Goal: Task Accomplishment & Management: Manage account settings

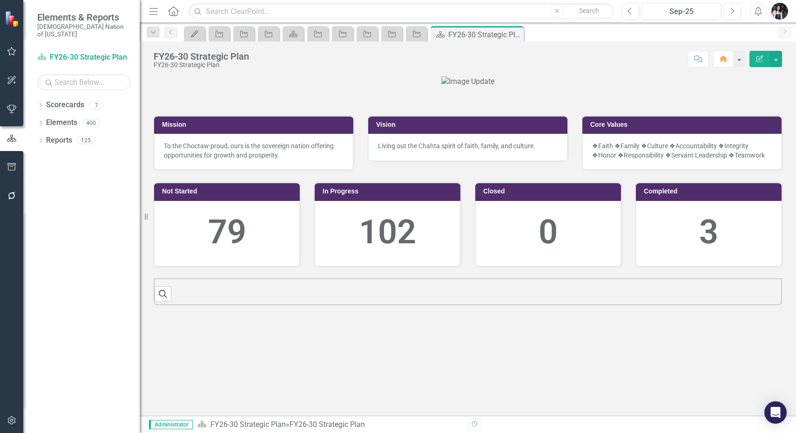
click at [152, 15] on button "Menu" at bounding box center [154, 11] width 12 height 16
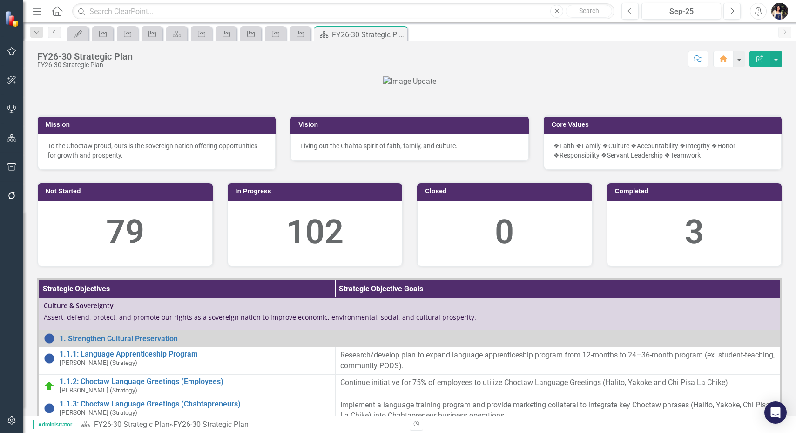
click at [39, 12] on icon "Menu" at bounding box center [37, 11] width 12 height 10
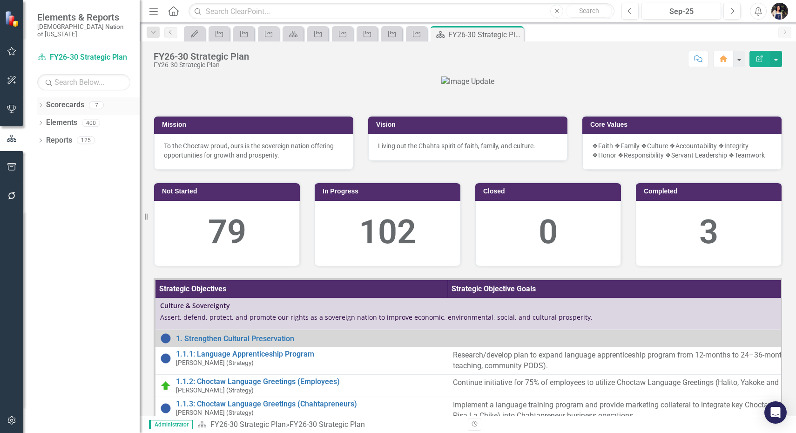
click at [42, 103] on icon "Dropdown" at bounding box center [40, 105] width 7 height 5
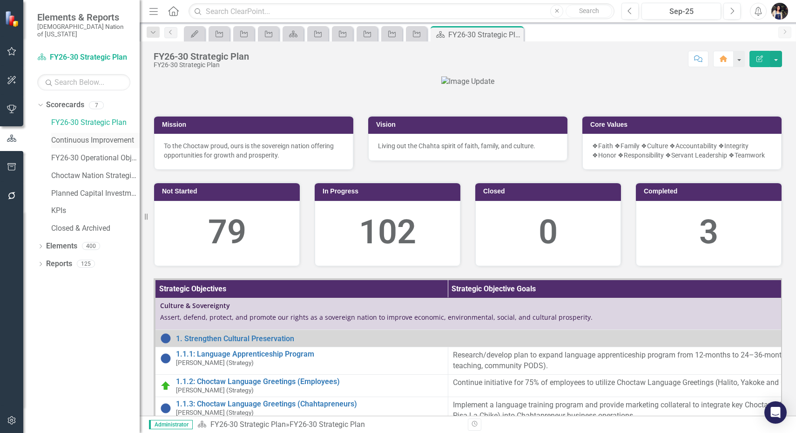
click at [103, 135] on link "Continuous Improvement" at bounding box center [95, 140] width 88 height 11
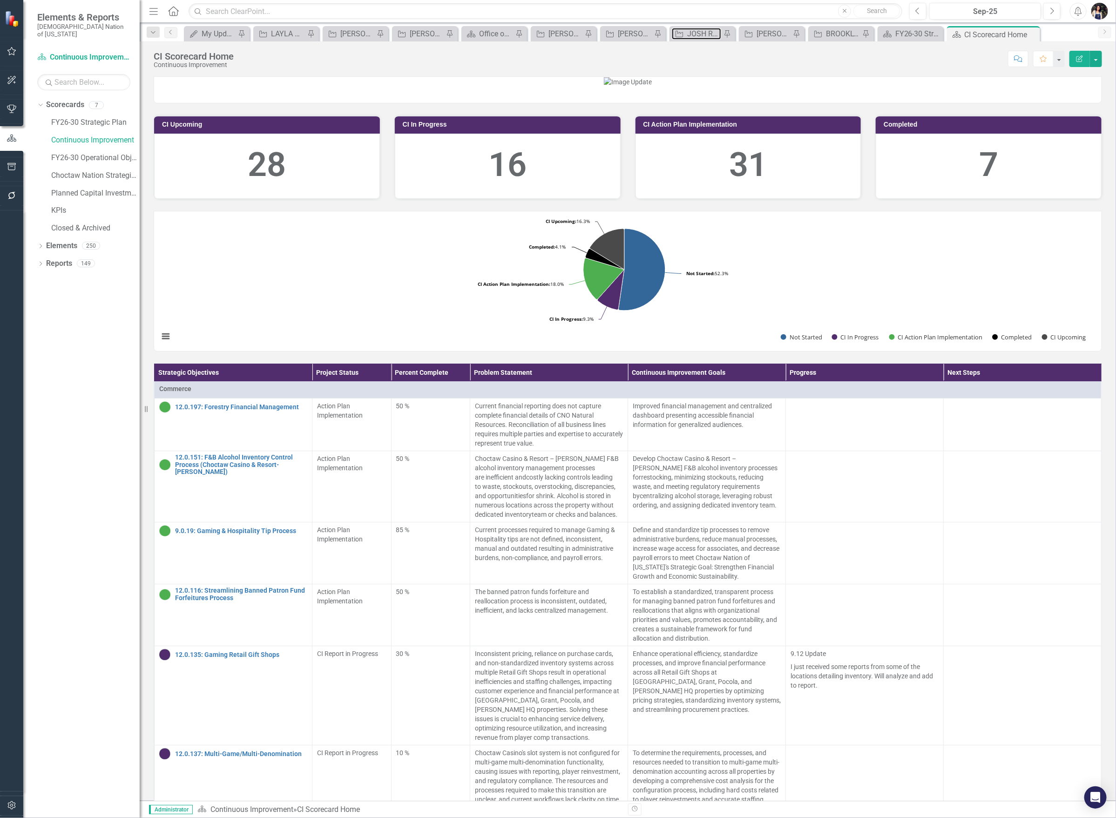
click at [704, 32] on div "JOSH REVIEW - CAPITAL" at bounding box center [704, 34] width 34 height 12
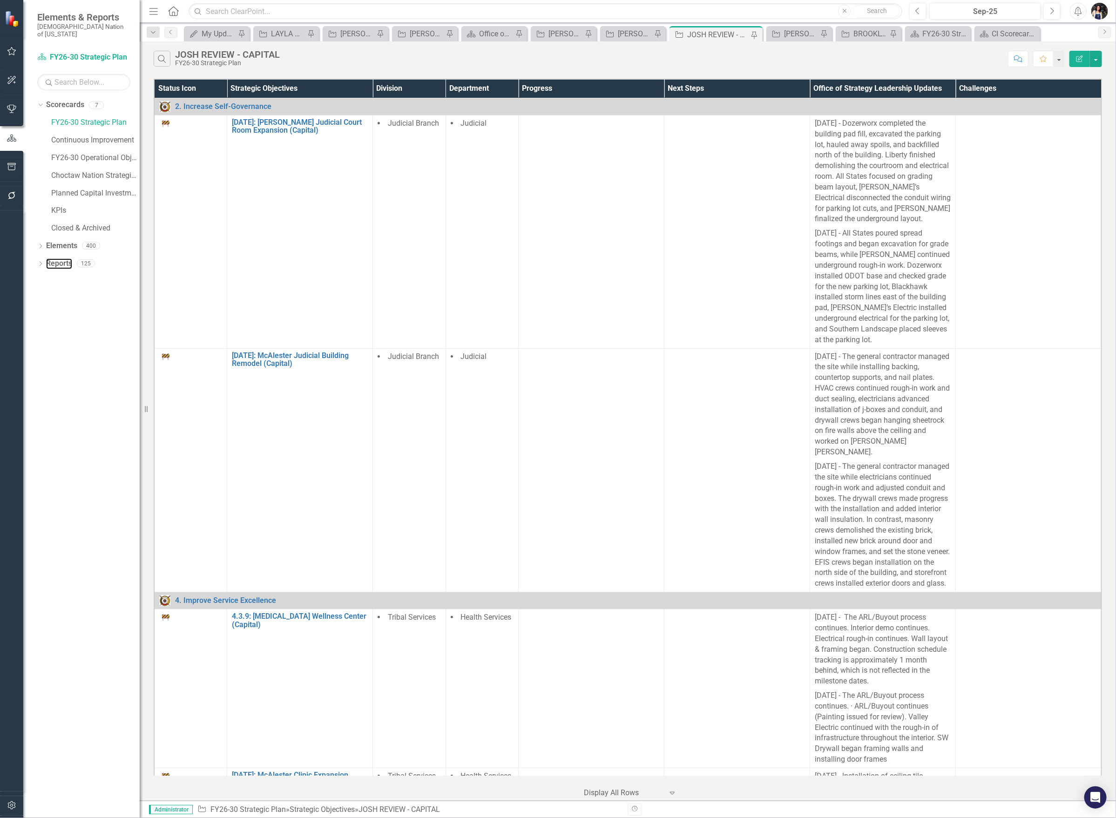
click at [63, 258] on link "Reports" at bounding box center [59, 263] width 26 height 11
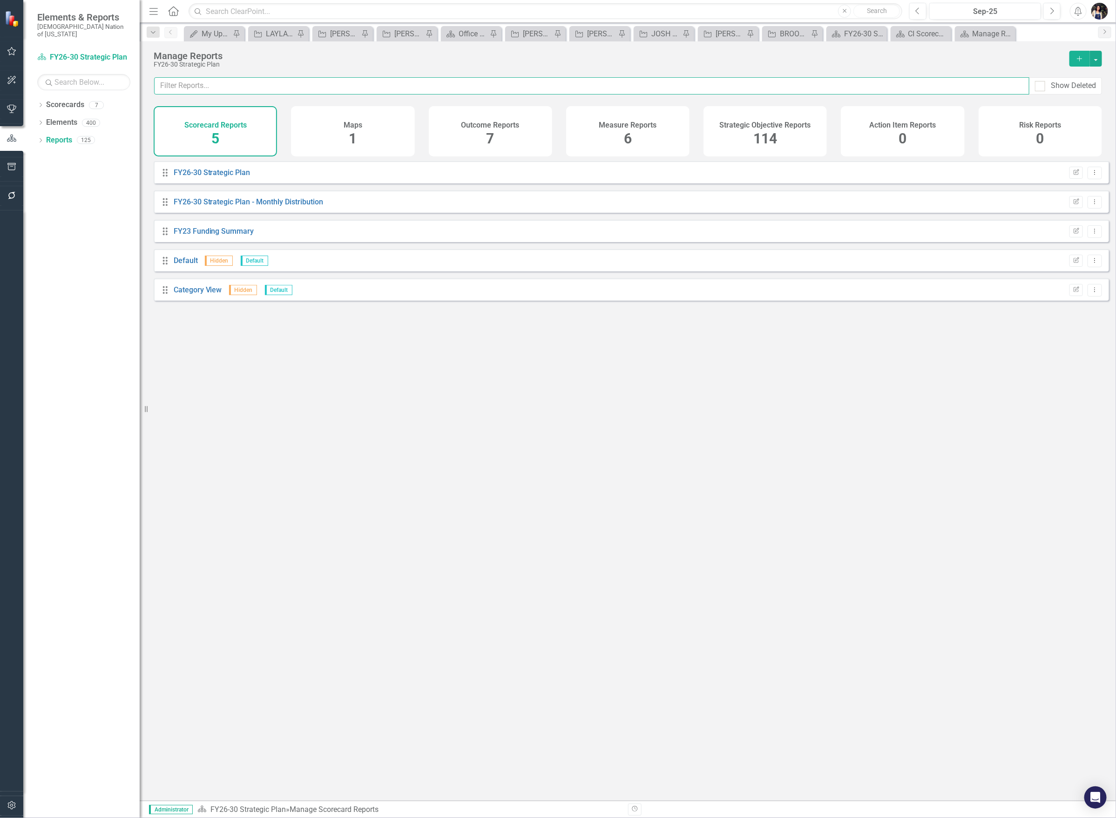
click at [205, 92] on input "text" at bounding box center [591, 85] width 875 height 17
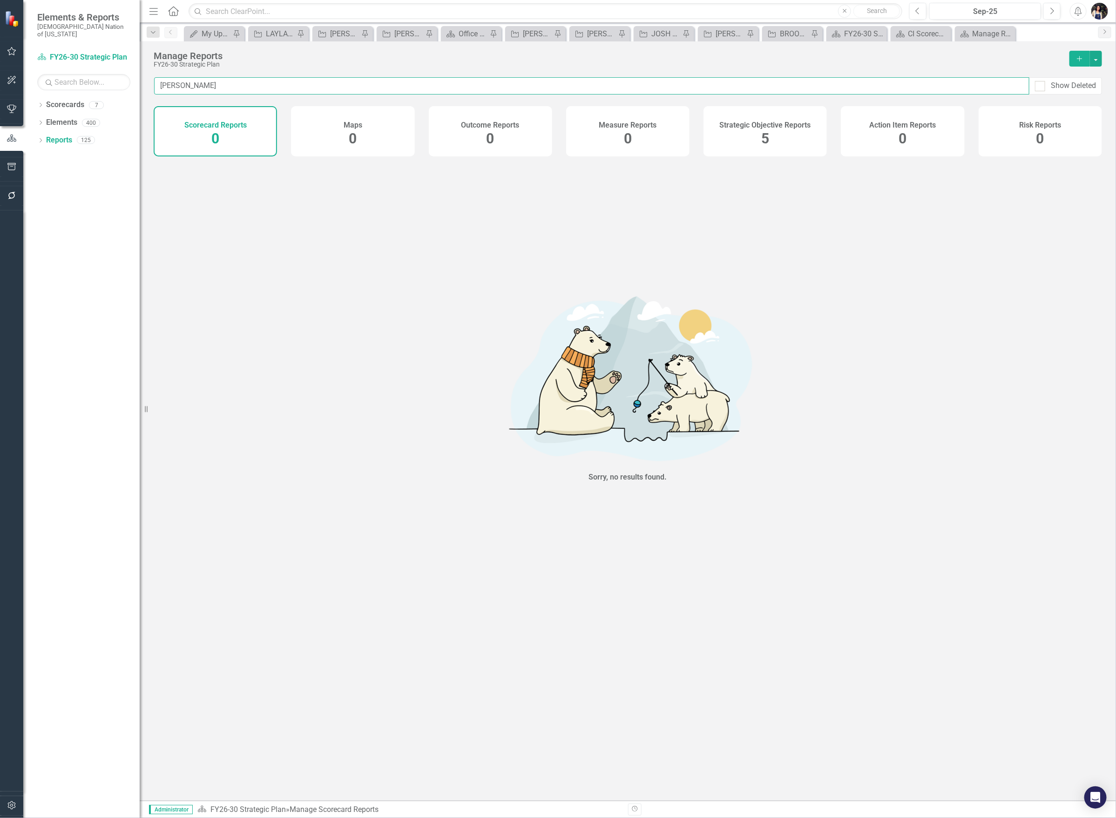
type input "[PERSON_NAME]"
click at [749, 140] on div "Strategic Objective Reports 5" at bounding box center [765, 131] width 123 height 50
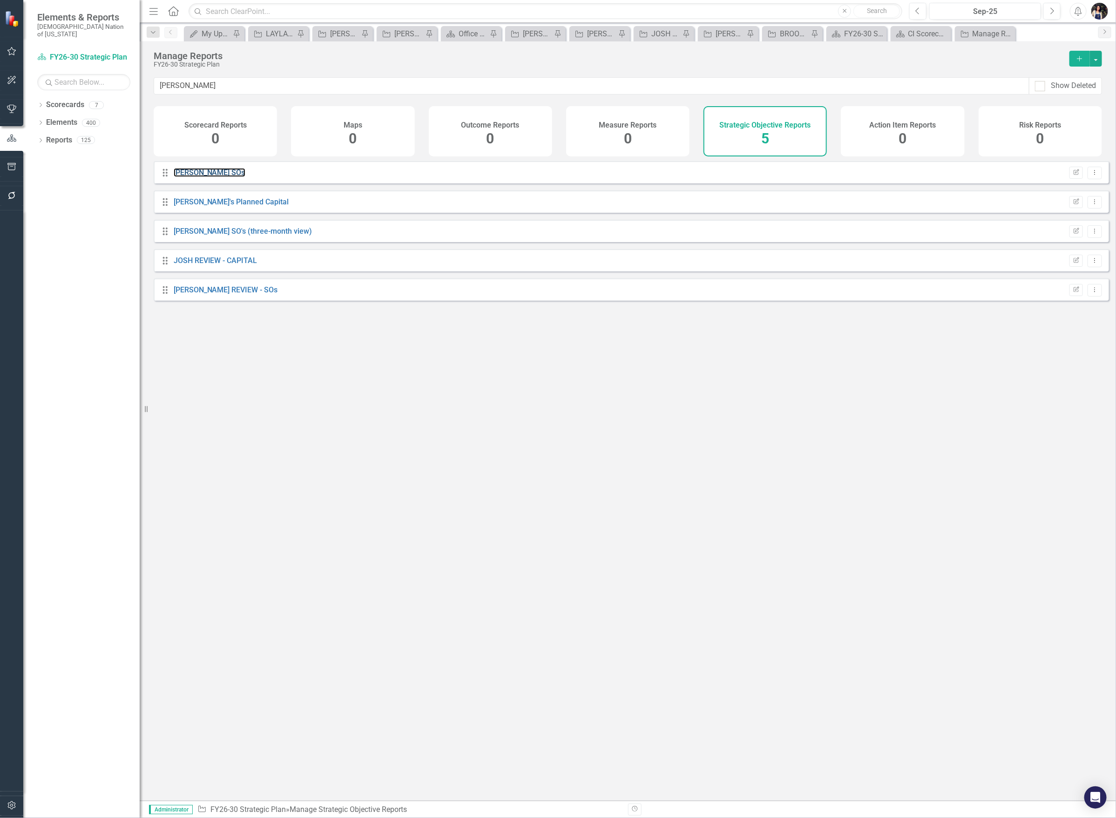
click at [191, 177] on link "[PERSON_NAME] SOs" at bounding box center [210, 172] width 72 height 9
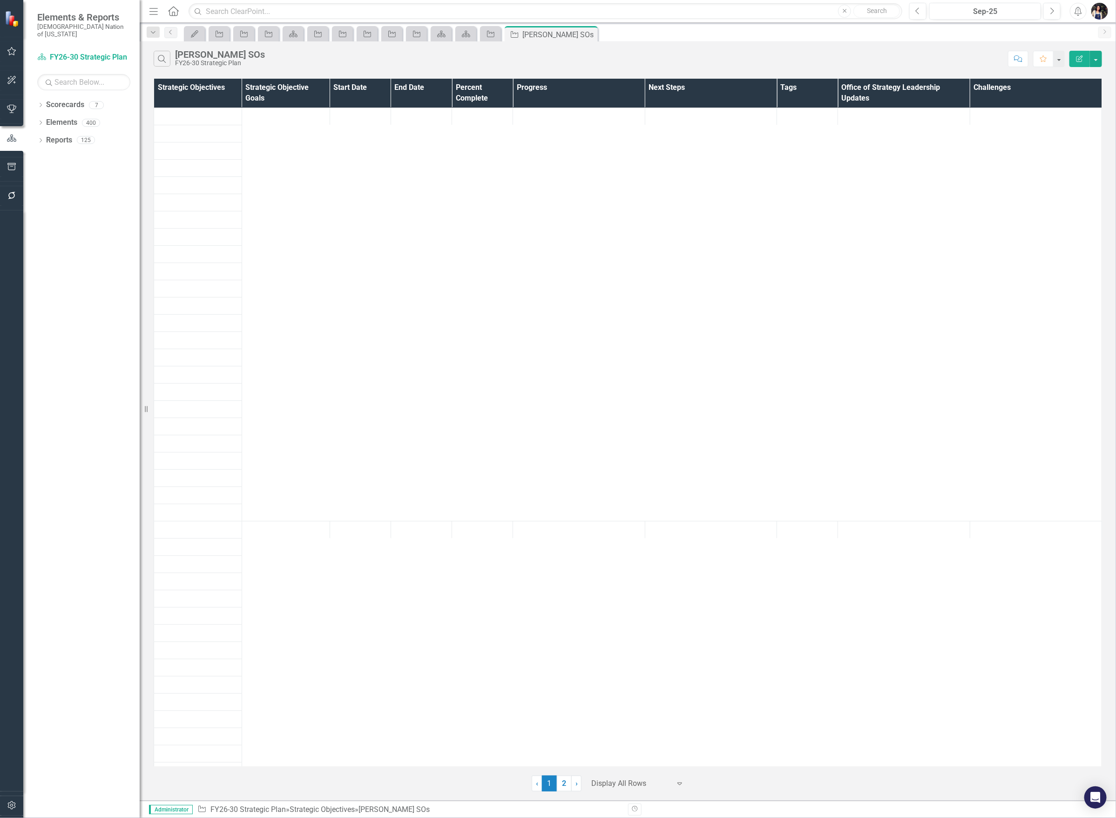
click at [636, 787] on div at bounding box center [630, 784] width 79 height 13
click at [643, 771] on div "Display All Rows" at bounding box center [640, 768] width 88 height 11
click at [634, 789] on div at bounding box center [630, 784] width 79 height 13
click at [643, 751] on div "100+ rows per page" at bounding box center [640, 753] width 88 height 11
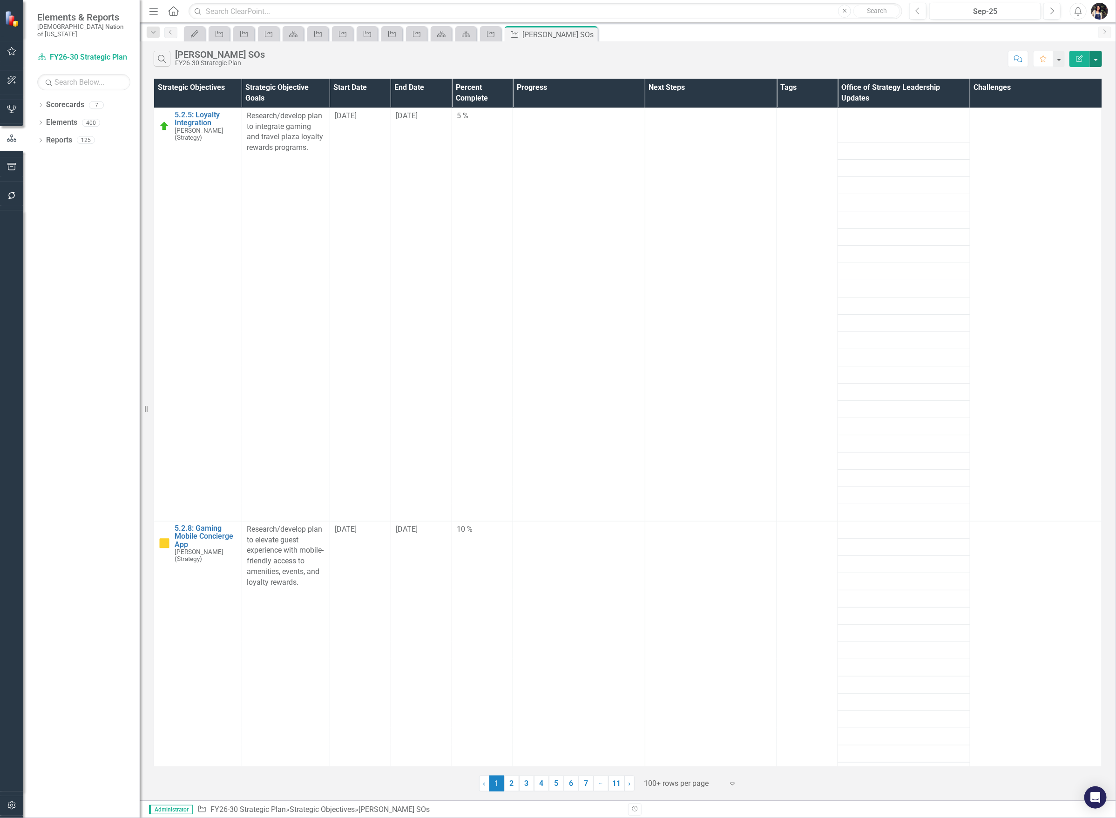
click at [1097, 59] on button "button" at bounding box center [1096, 59] width 12 height 16
click at [1083, 57] on icon "Edit Report" at bounding box center [1080, 58] width 8 height 7
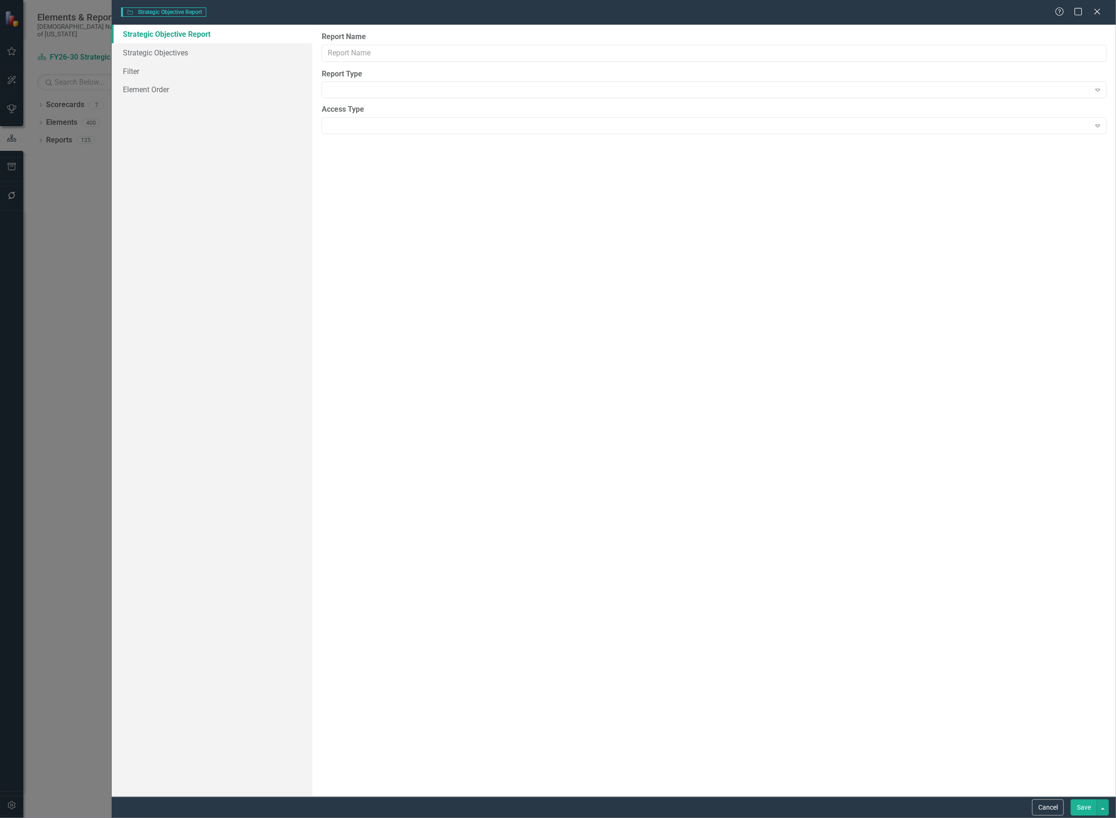
type input "[PERSON_NAME] SOs"
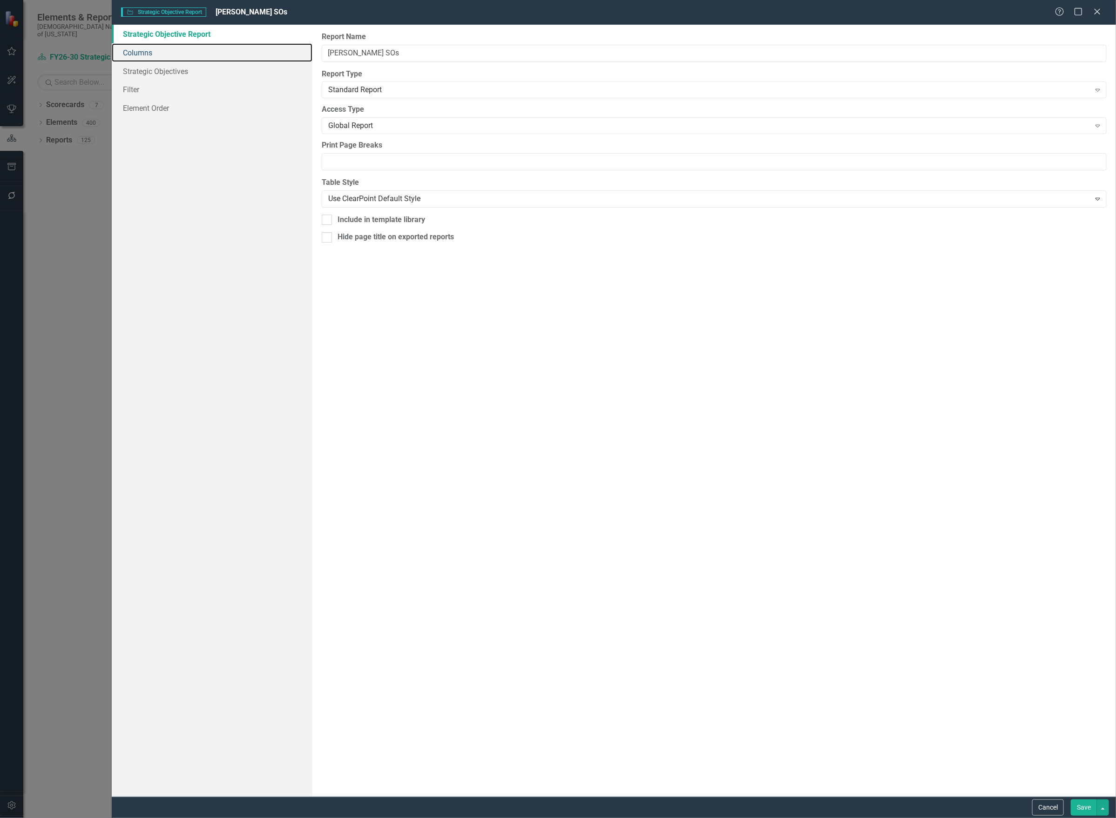
click at [154, 54] on link "Columns" at bounding box center [212, 52] width 201 height 19
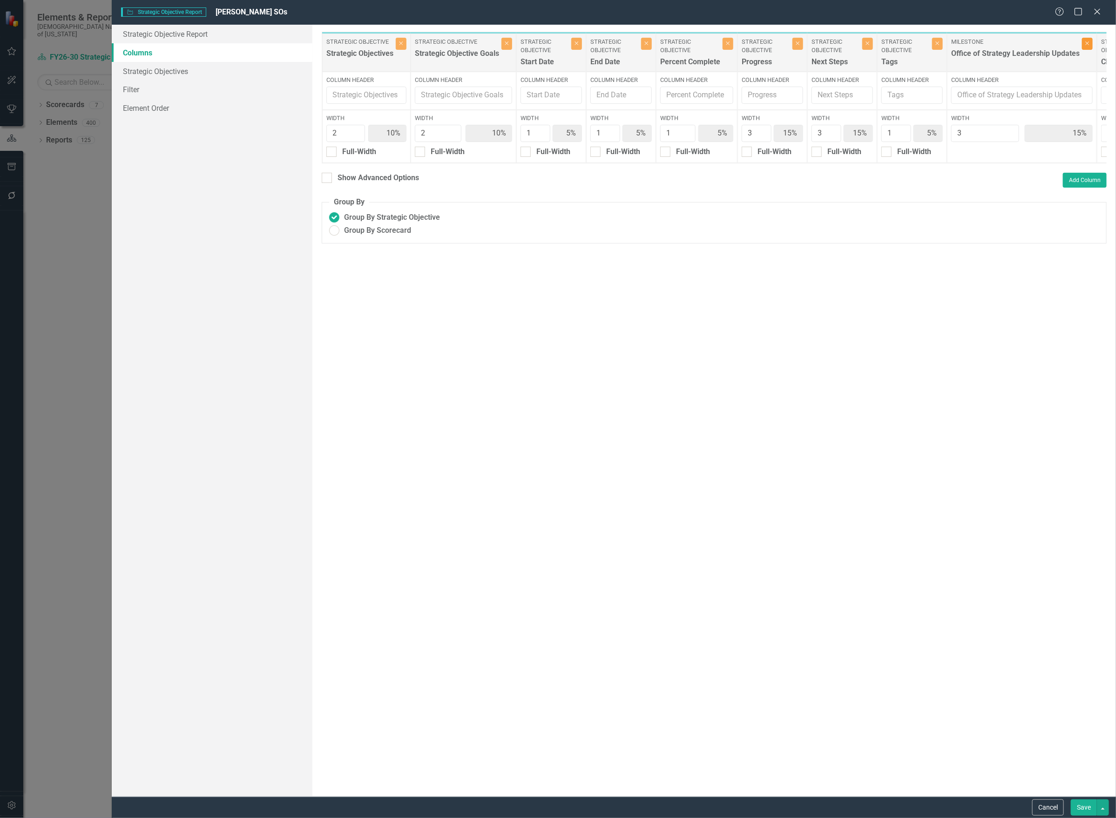
click at [1089, 45] on icon "Close" at bounding box center [1087, 44] width 4 height 6
type input "12%"
type input "6%"
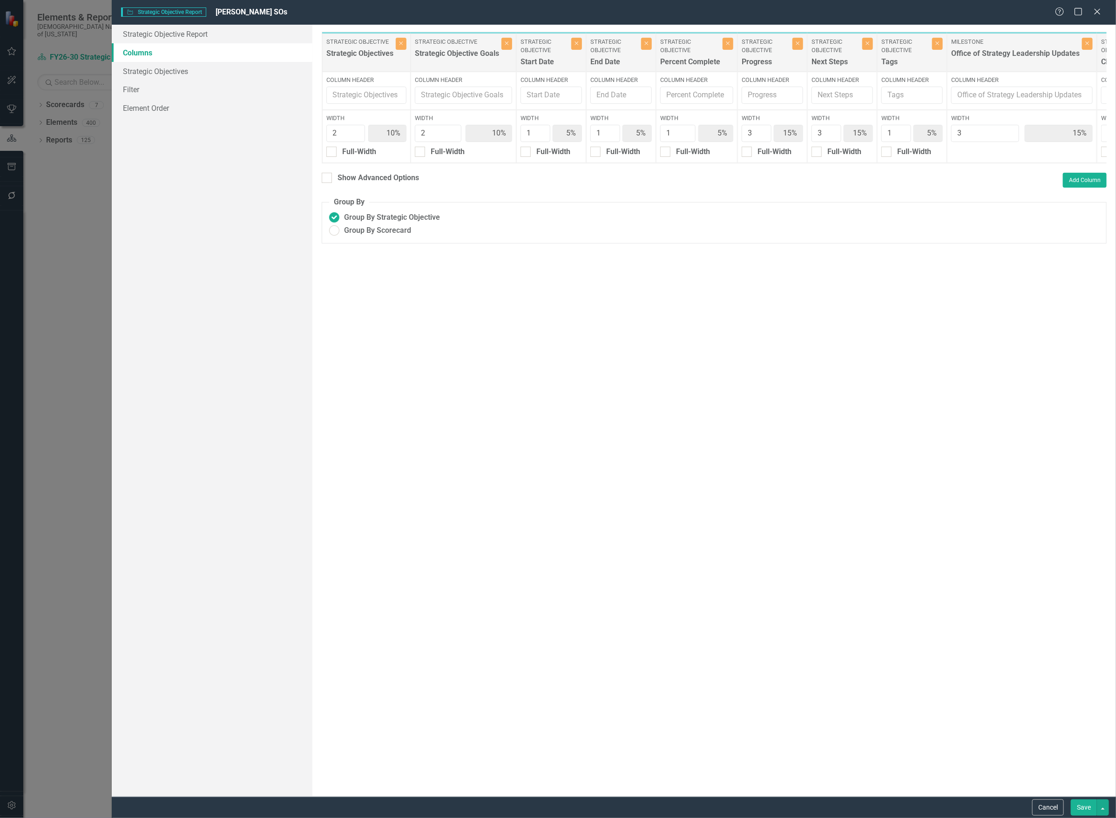
type input "6%"
type input "18%"
type input "6%"
type input "18%"
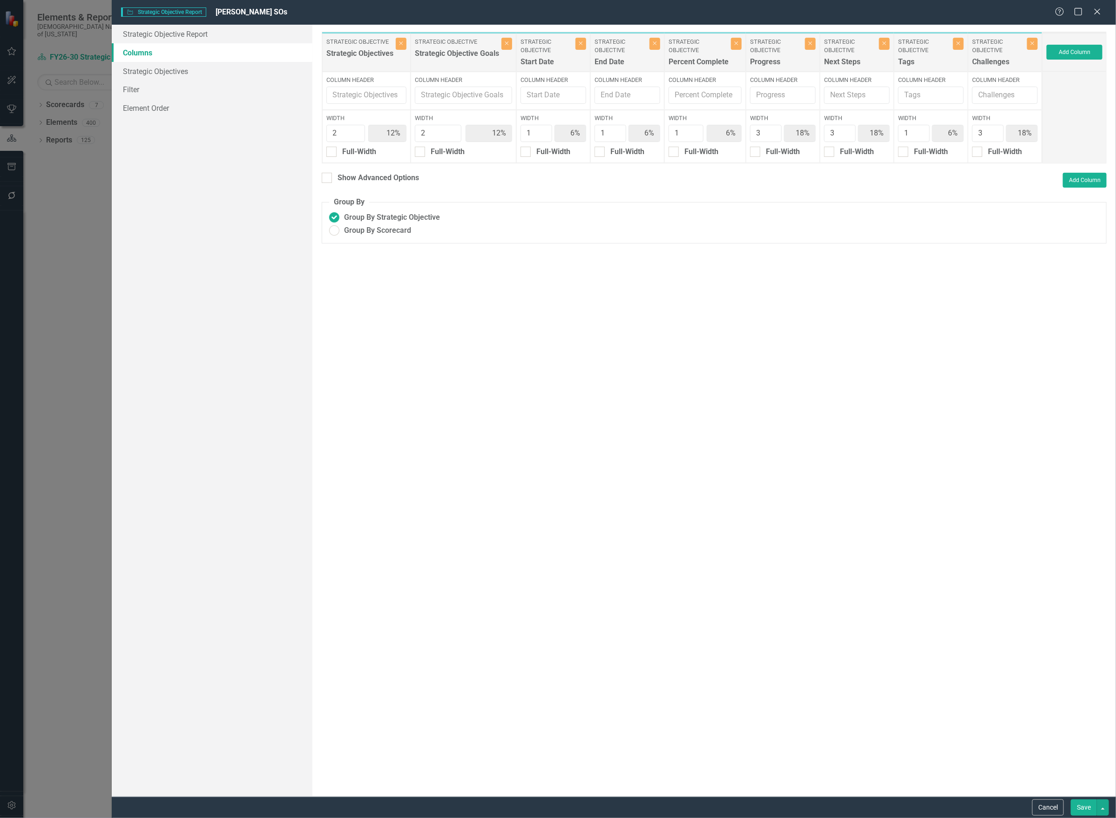
click at [1091, 808] on button "Save" at bounding box center [1084, 807] width 26 height 16
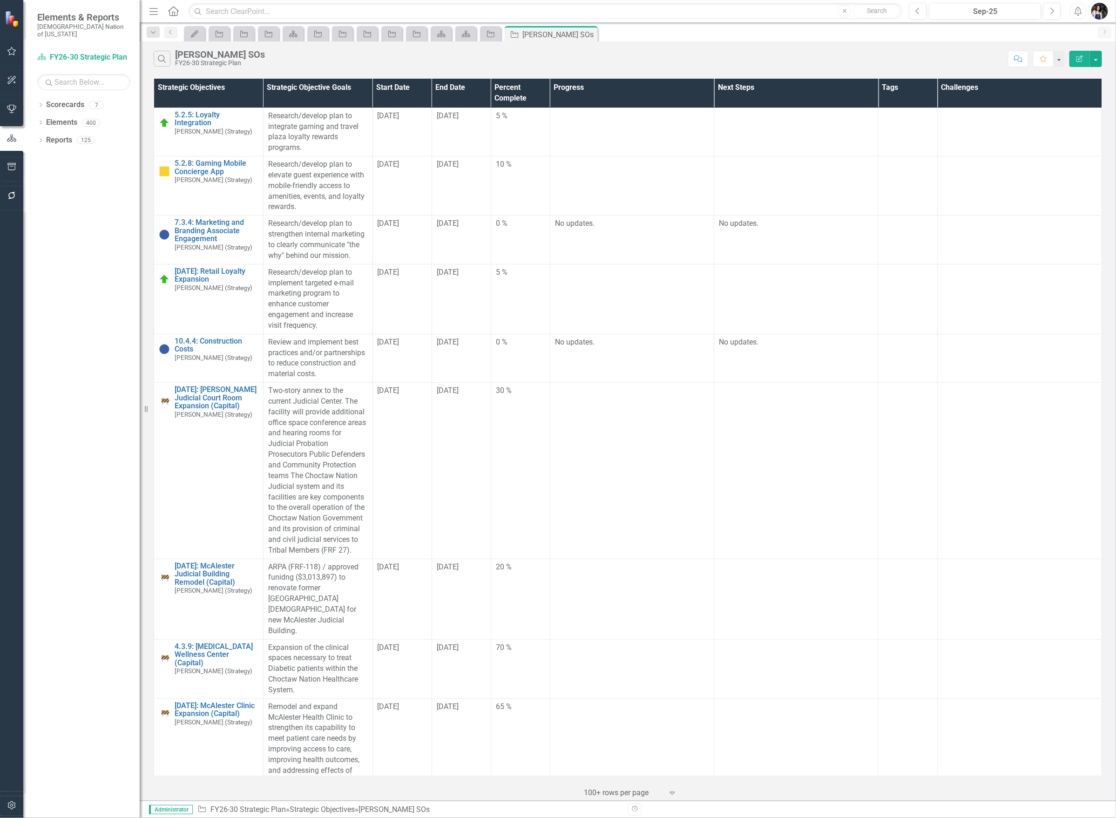
click at [1083, 57] on icon "Edit Report" at bounding box center [1080, 58] width 8 height 7
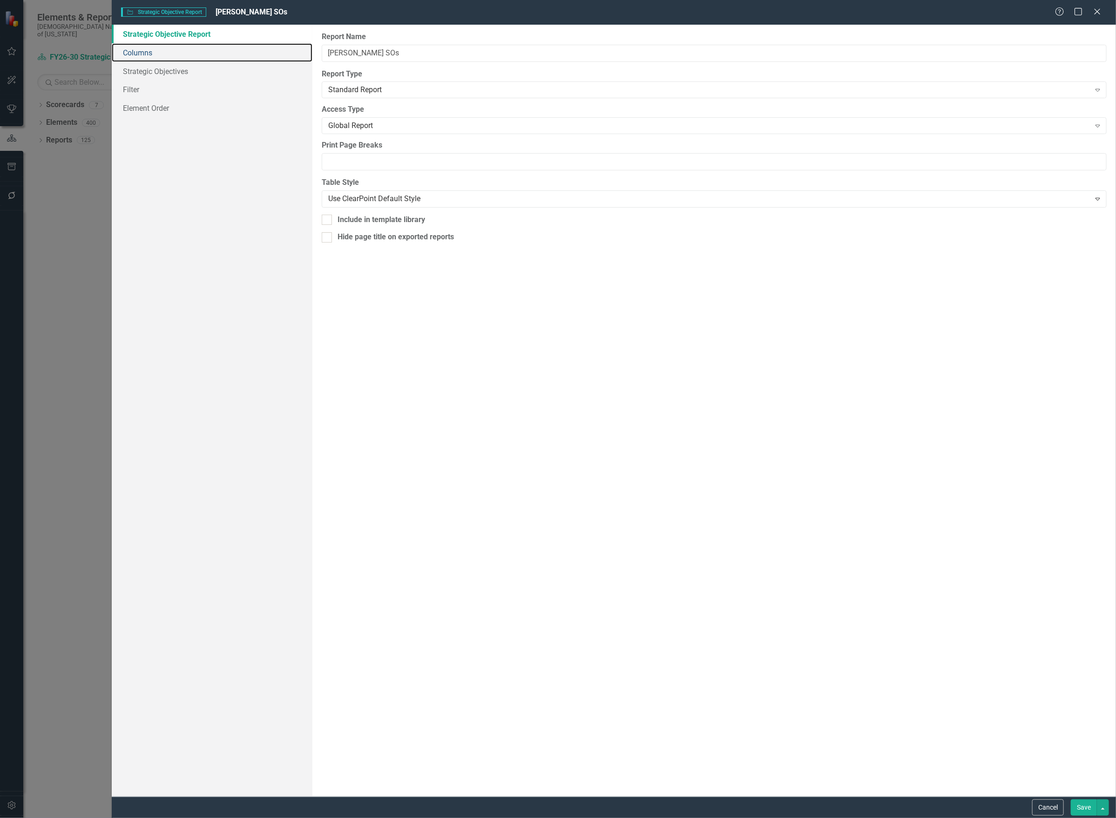
click at [149, 51] on link "Columns" at bounding box center [212, 52] width 201 height 19
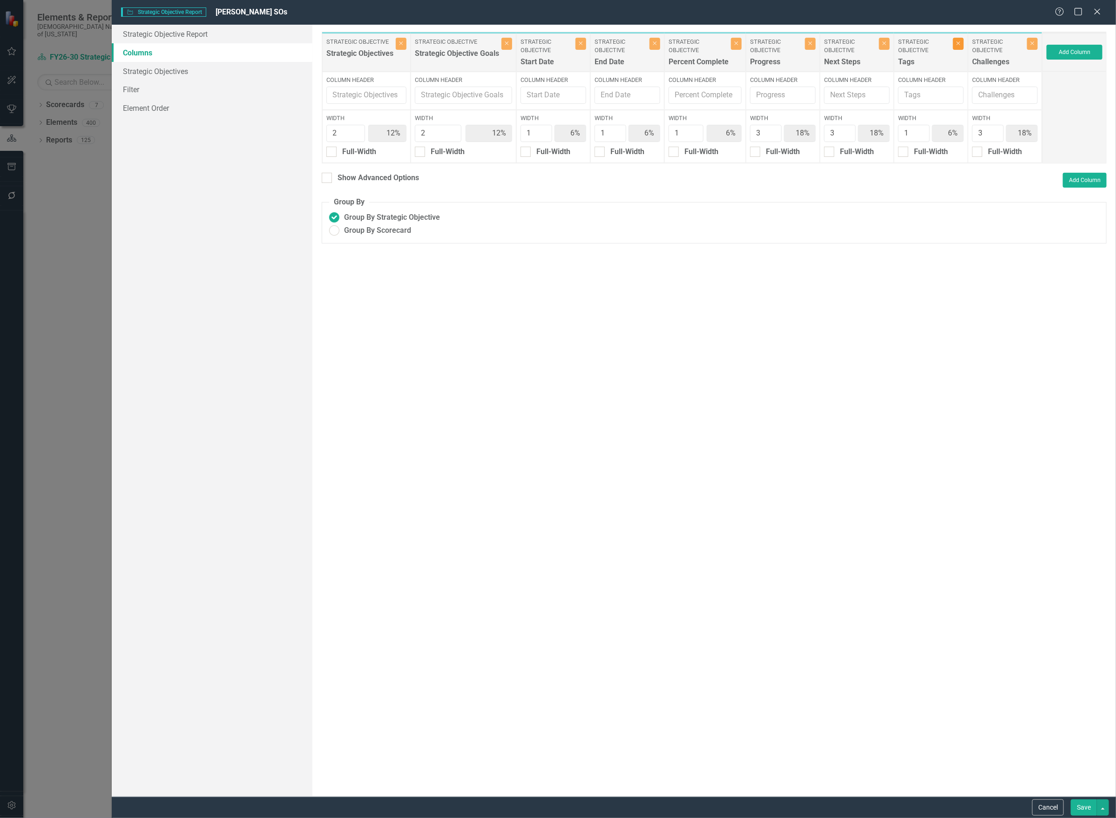
click at [958, 48] on button "Close" at bounding box center [958, 44] width 11 height 12
type input "13%"
type input "19%"
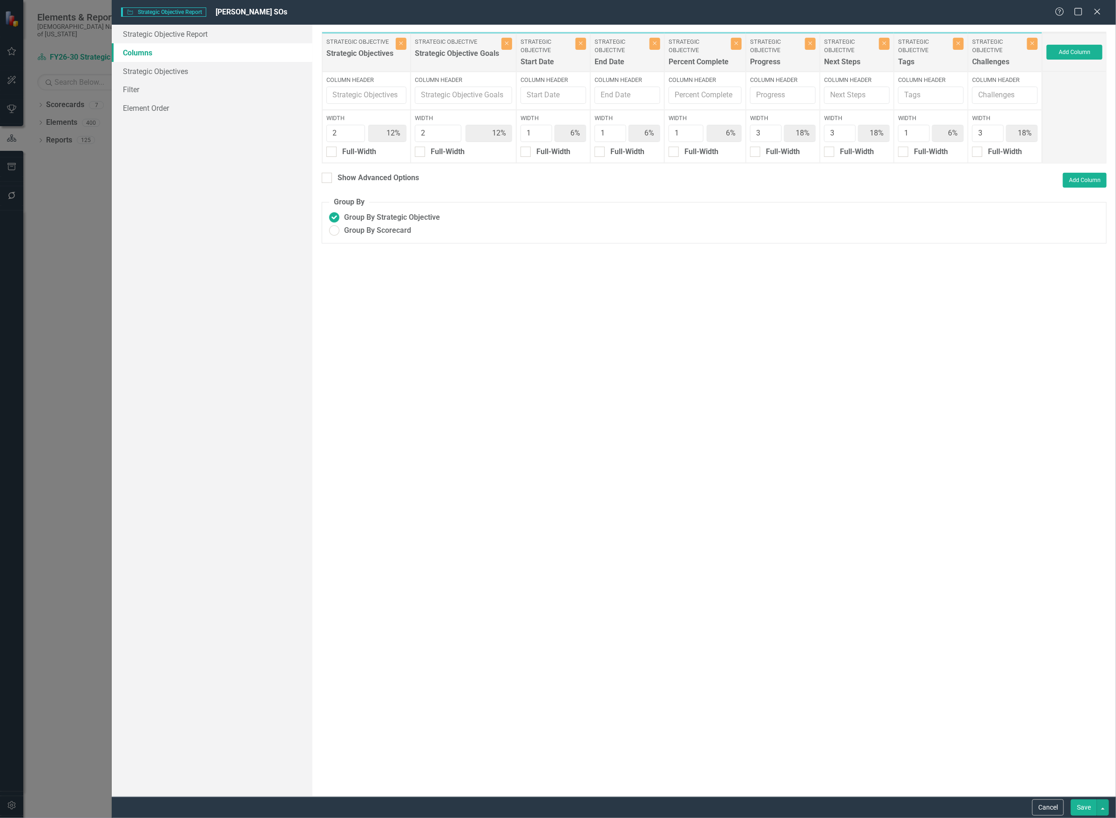
type input "19%"
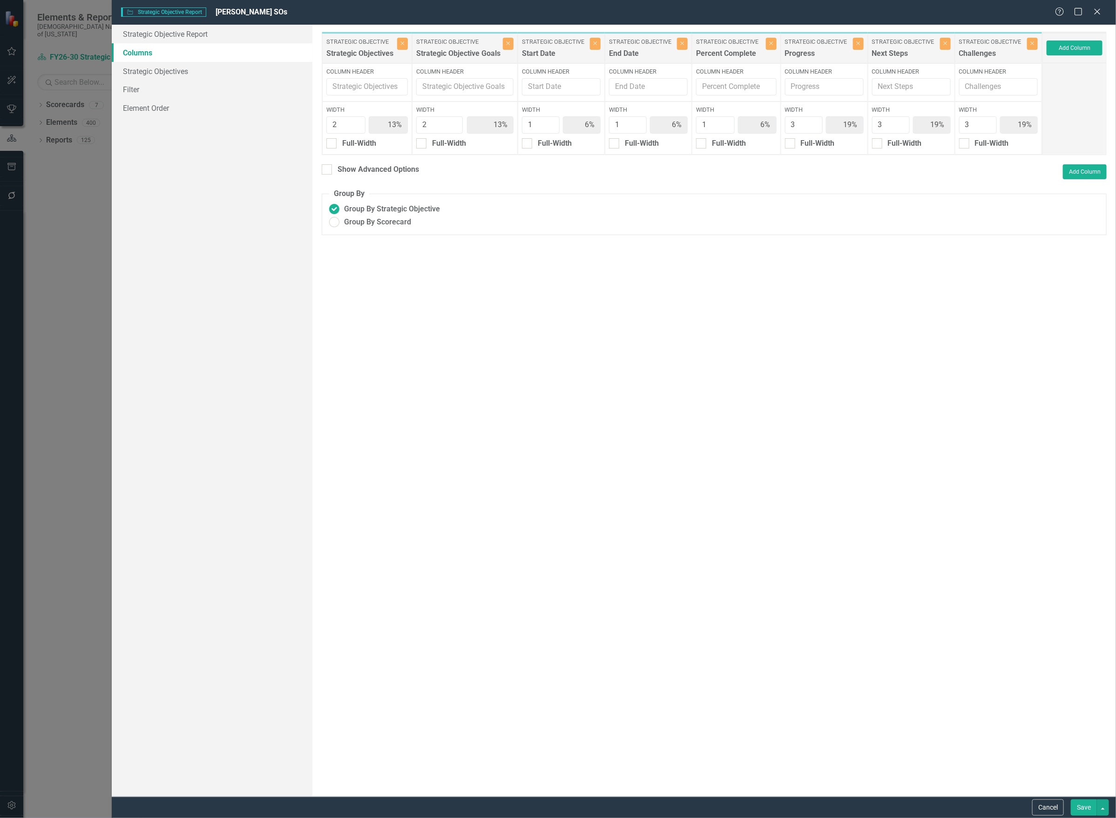
click at [1082, 806] on button "Save" at bounding box center [1084, 807] width 26 height 16
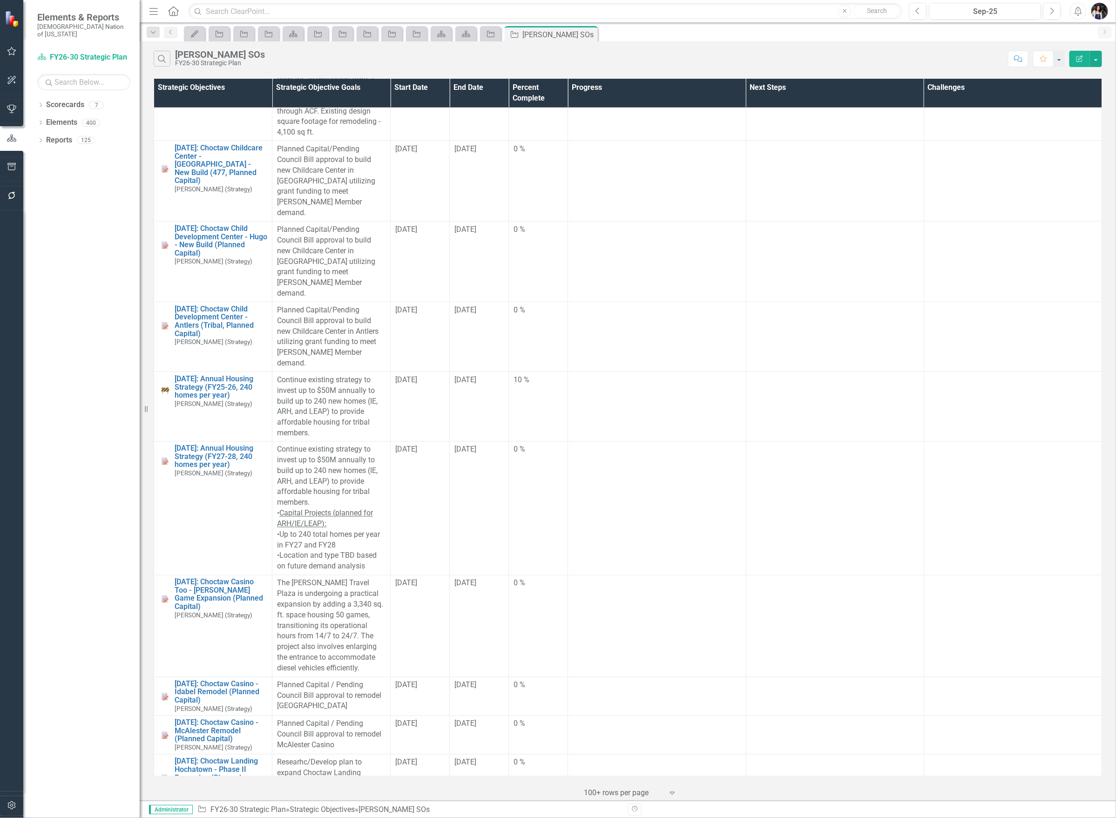
scroll to position [1048, 0]
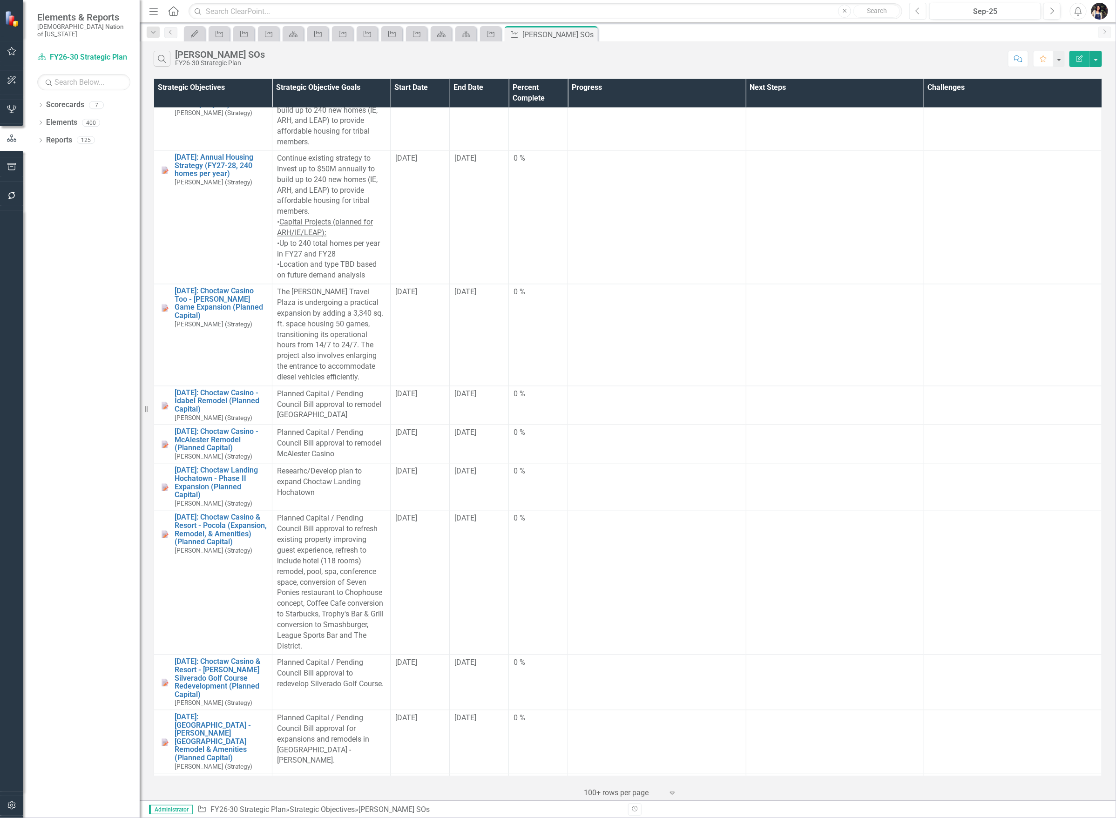
click at [918, 4] on button "Previous" at bounding box center [917, 11] width 17 height 17
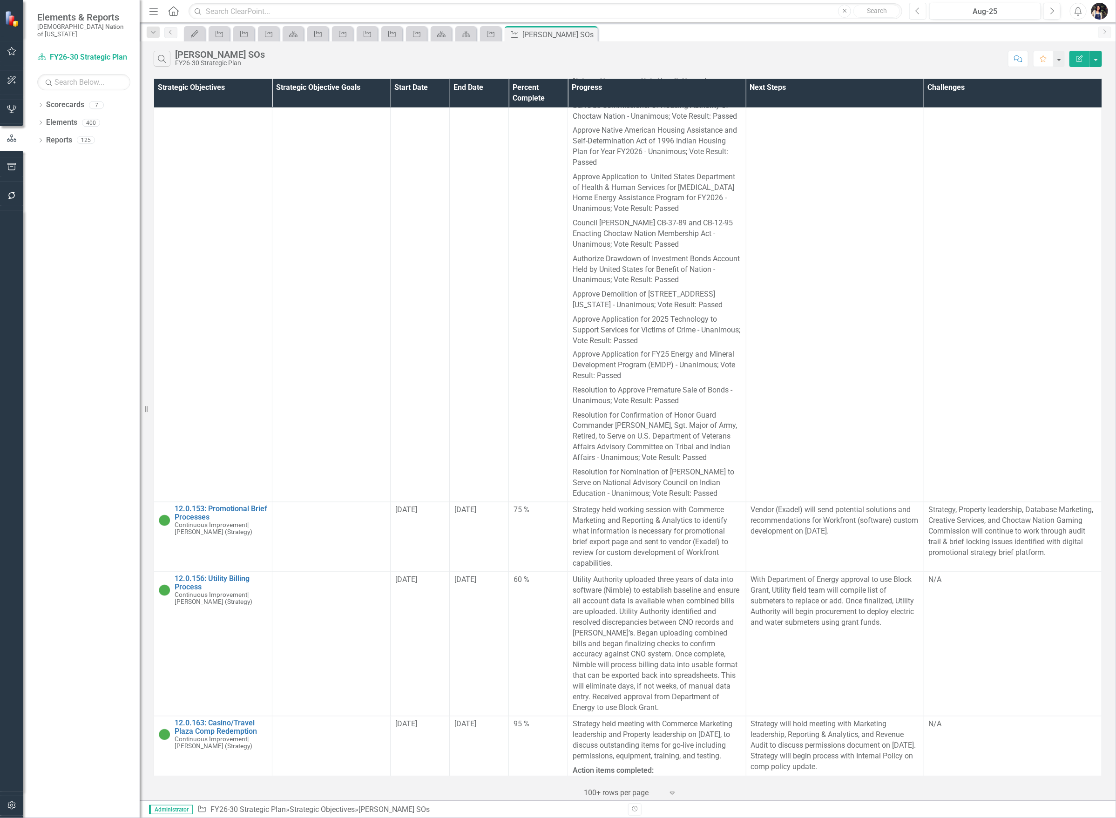
scroll to position [5336, 0]
